Goal: Find contact information: Find contact information

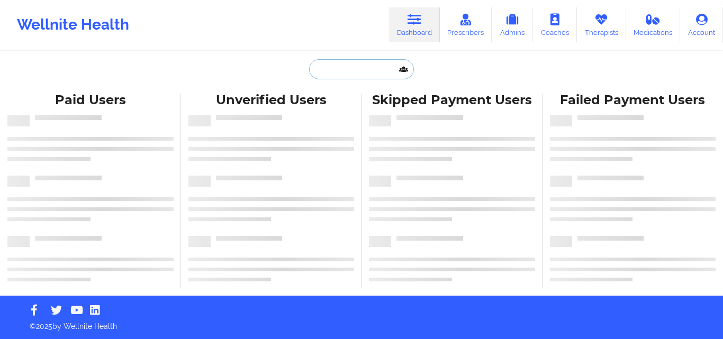
click at [343, 65] on input "text" at bounding box center [361, 69] width 105 height 20
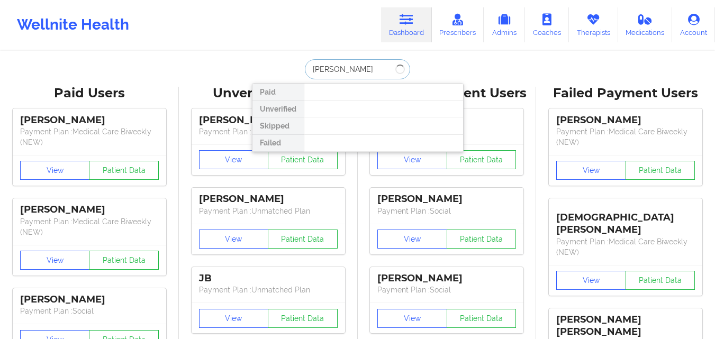
type input "[PERSON_NAME]"
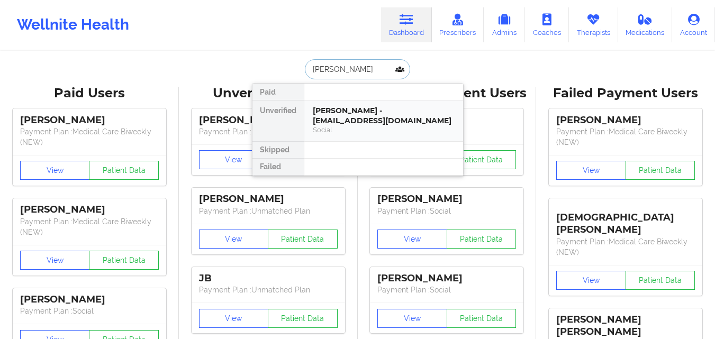
click at [355, 117] on div "[PERSON_NAME] - [EMAIL_ADDRESS][DOMAIN_NAME]" at bounding box center [384, 116] width 142 height 20
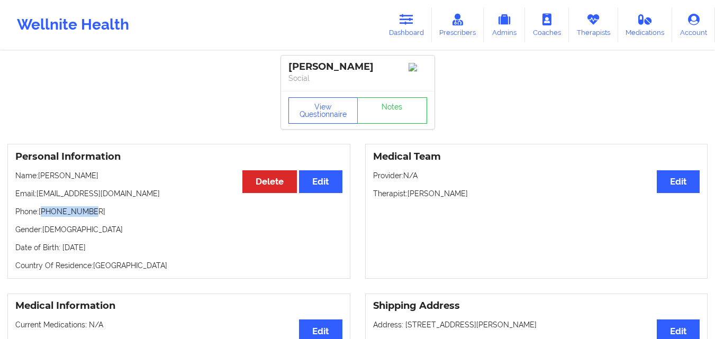
drag, startPoint x: 93, startPoint y: 216, endPoint x: 44, endPoint y: 216, distance: 48.7
click at [44, 216] on p "Phone: [PHONE_NUMBER]" at bounding box center [178, 211] width 327 height 11
copy p "16072679117"
click at [411, 32] on link "Dashboard" at bounding box center [406, 24] width 51 height 35
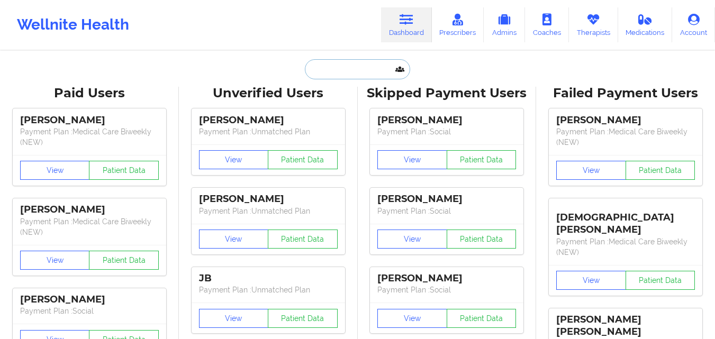
click at [337, 66] on input "text" at bounding box center [357, 69] width 105 height 20
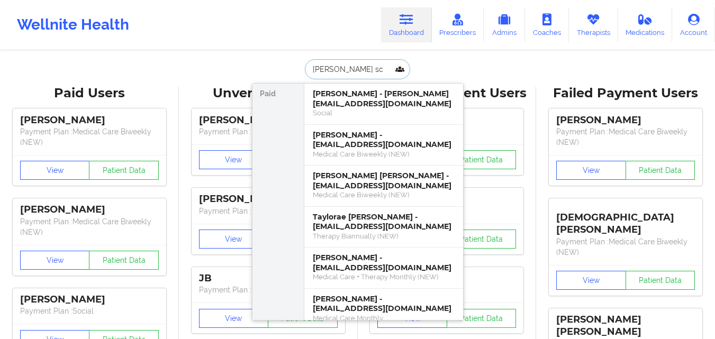
type input "[PERSON_NAME] sco"
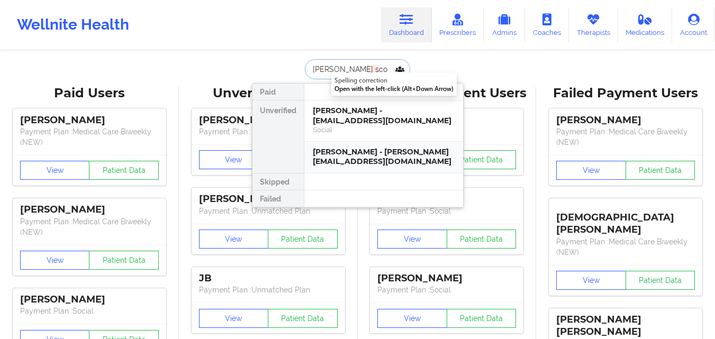
click at [358, 147] on div "[PERSON_NAME] - [PERSON_NAME][EMAIL_ADDRESS][DOMAIN_NAME]" at bounding box center [384, 157] width 142 height 20
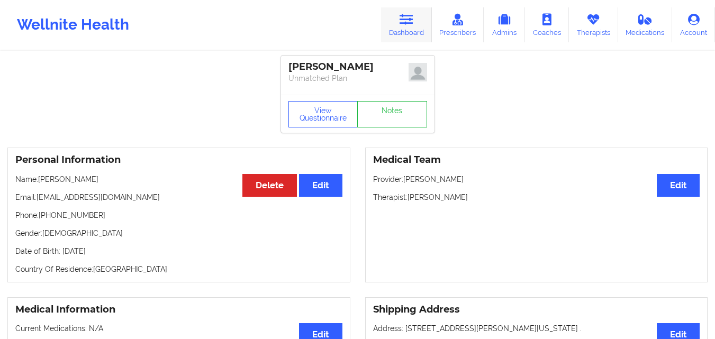
click at [408, 26] on link "Dashboard" at bounding box center [406, 24] width 51 height 35
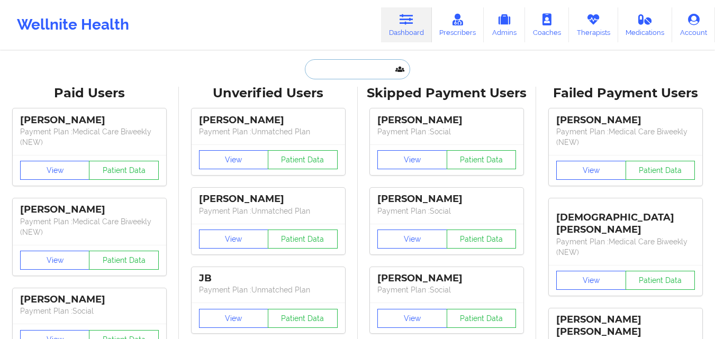
click at [316, 75] on input "text" at bounding box center [357, 69] width 105 height 20
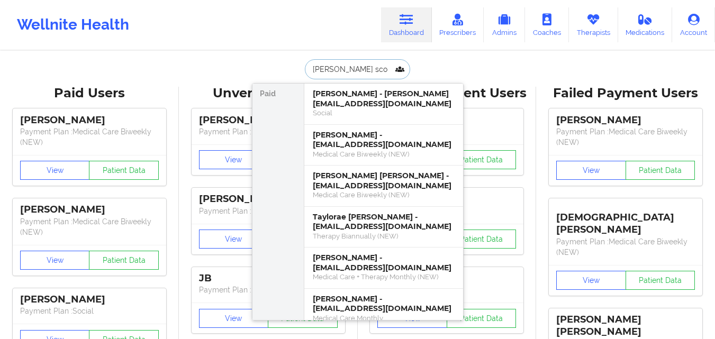
type input "[PERSON_NAME]"
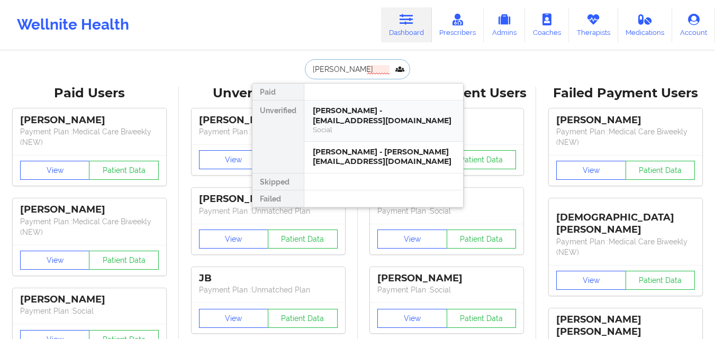
click at [377, 113] on div "[PERSON_NAME] - [EMAIL_ADDRESS][DOMAIN_NAME]" at bounding box center [384, 116] width 142 height 20
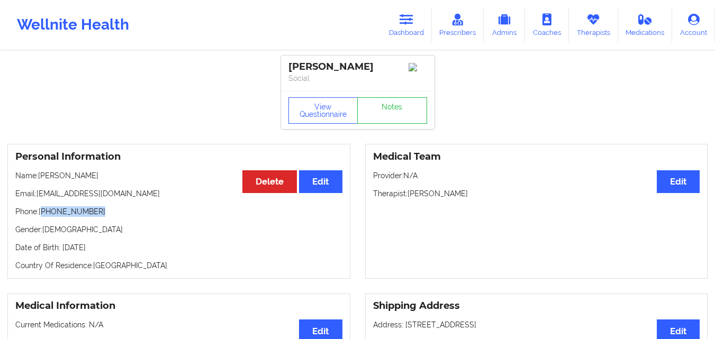
drag, startPoint x: 97, startPoint y: 217, endPoint x: 44, endPoint y: 217, distance: 52.9
click at [44, 217] on p "Phone: [PHONE_NUMBER]" at bounding box center [178, 211] width 327 height 11
copy p "[PHONE_NUMBER]"
click at [409, 15] on icon at bounding box center [406, 20] width 14 height 12
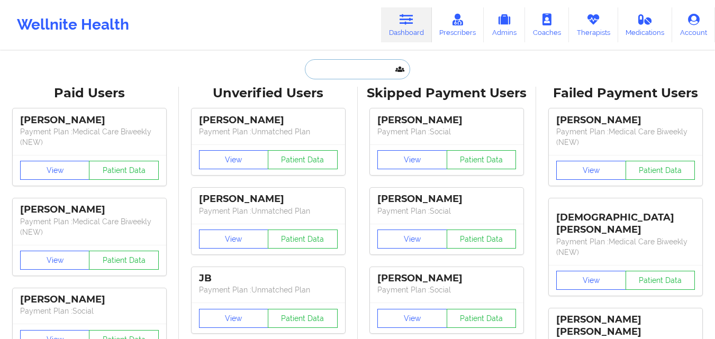
click at [353, 61] on input "text" at bounding box center [357, 69] width 105 height 20
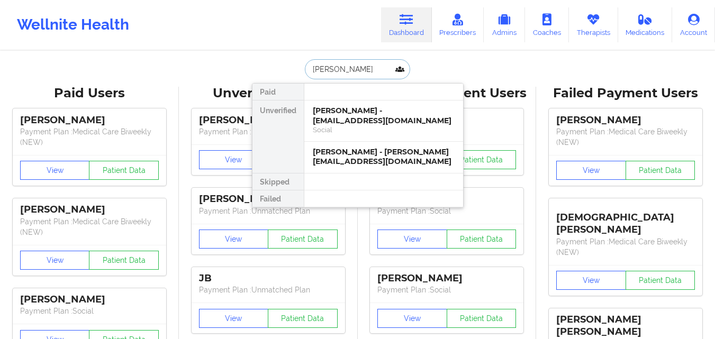
type input "[PERSON_NAME]"
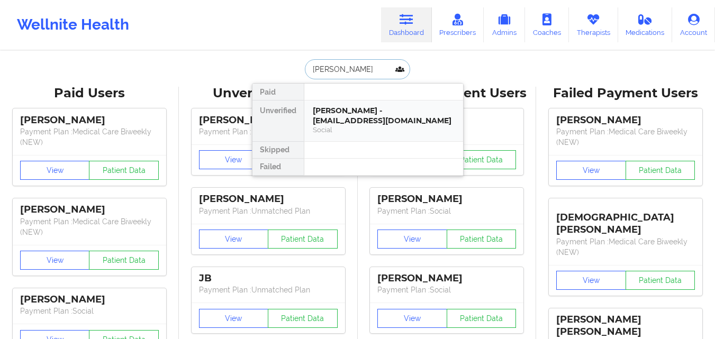
click at [342, 108] on div "[PERSON_NAME] - [EMAIL_ADDRESS][DOMAIN_NAME]" at bounding box center [384, 116] width 142 height 20
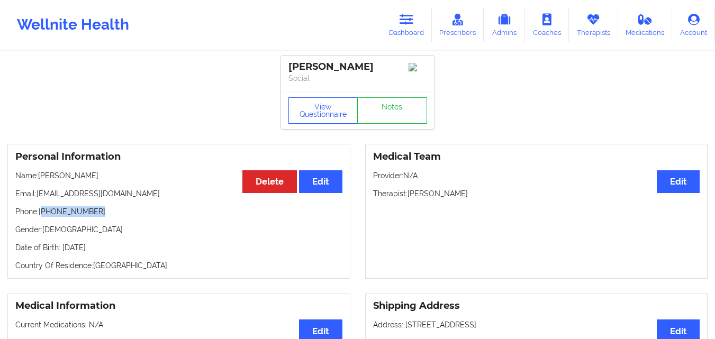
drag, startPoint x: 95, startPoint y: 215, endPoint x: 44, endPoint y: 217, distance: 50.8
click at [44, 217] on p "Phone: [PHONE_NUMBER]" at bounding box center [178, 211] width 327 height 11
copy p "[PHONE_NUMBER]"
